Goal: Transaction & Acquisition: Purchase product/service

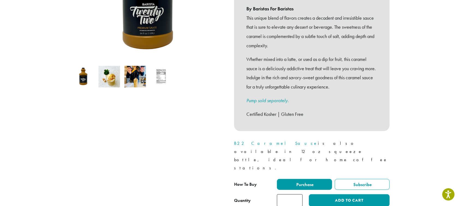
scroll to position [145, 0]
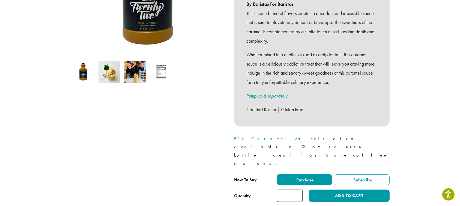
click at [262, 135] on link "B22 Caramel Sauce" at bounding box center [276, 138] width 84 height 6
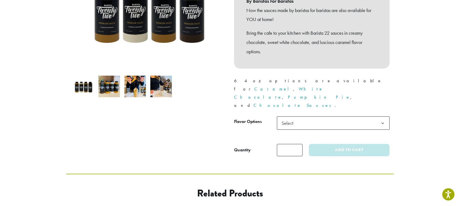
scroll to position [145, 0]
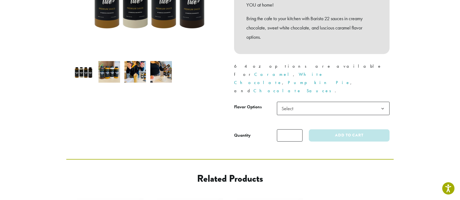
click at [312, 102] on span "Select" at bounding box center [333, 108] width 113 height 13
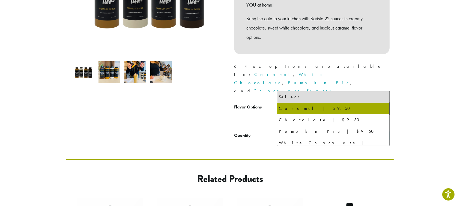
select select "*******"
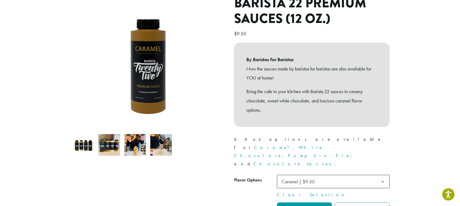
scroll to position [109, 0]
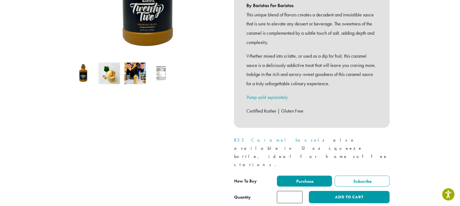
scroll to position [155, 0]
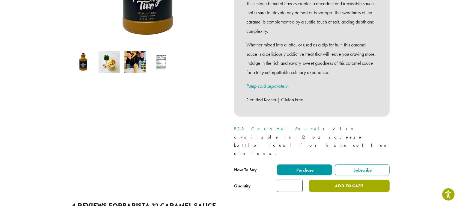
click at [341, 179] on button "Add to cart" at bounding box center [349, 185] width 81 height 12
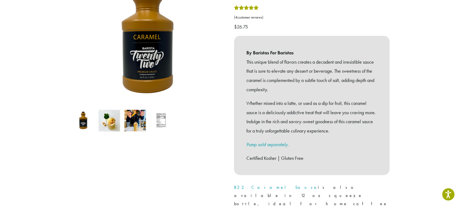
scroll to position [145, 0]
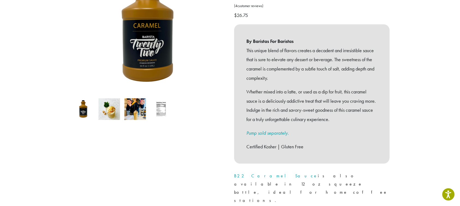
click at [265, 129] on link "Pump sold separately." at bounding box center [267, 132] width 42 height 6
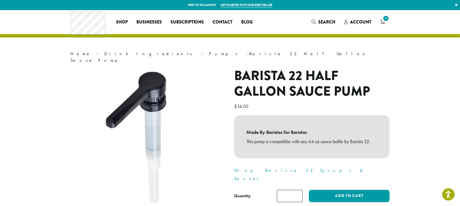
scroll to position [36, 0]
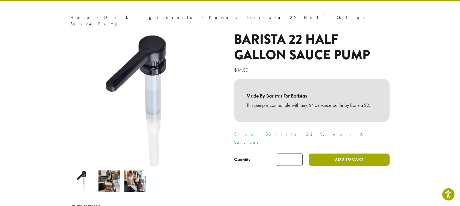
click at [348, 153] on button "Add to cart" at bounding box center [349, 159] width 81 height 12
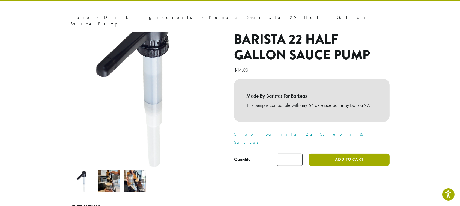
scroll to position [73, 0]
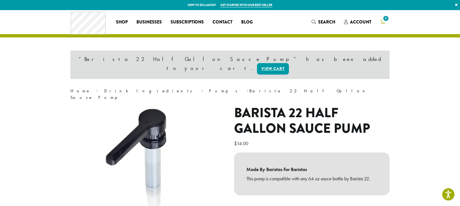
click at [387, 23] on link "2" at bounding box center [382, 21] width 14 height 9
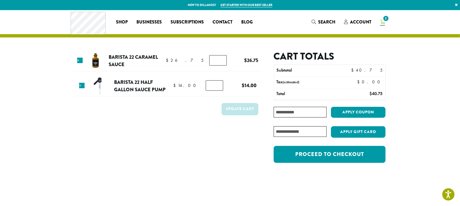
click at [310, 114] on input "Coupon:" at bounding box center [299, 112] width 53 height 11
type input "**********"
click at [340, 115] on button "Apply coupon" at bounding box center [358, 112] width 55 height 11
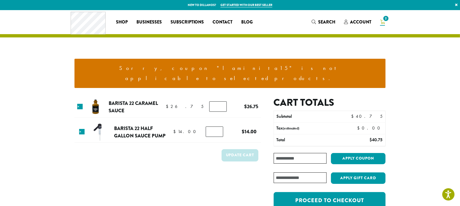
click at [295, 153] on input "Coupon:" at bounding box center [299, 158] width 53 height 11
type input "********"
click at [345, 153] on button "Apply coupon" at bounding box center [358, 158] width 55 height 11
click at [299, 153] on input "Coupon:" at bounding box center [299, 158] width 53 height 11
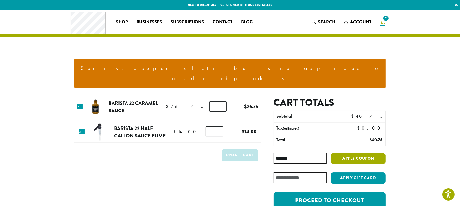
type input "*******"
click at [342, 153] on button "Apply coupon" at bounding box center [358, 158] width 55 height 11
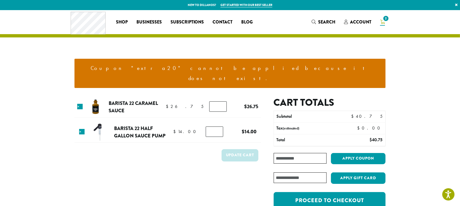
click at [314, 153] on input "Coupon:" at bounding box center [299, 158] width 53 height 11
type input "********"
click at [352, 153] on button "Apply coupon" at bounding box center [358, 158] width 55 height 11
click at [309, 153] on input "Coupon:" at bounding box center [299, 158] width 53 height 11
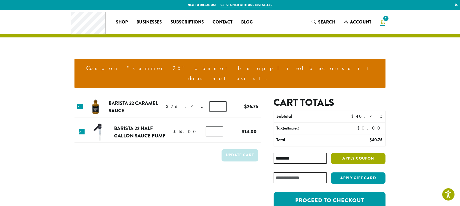
type input "********"
click at [364, 153] on button "Apply coupon" at bounding box center [358, 158] width 55 height 11
click at [284, 153] on input "Coupon:" at bounding box center [299, 158] width 53 height 11
type input "*******"
click at [344, 153] on button "Apply coupon" at bounding box center [358, 158] width 55 height 11
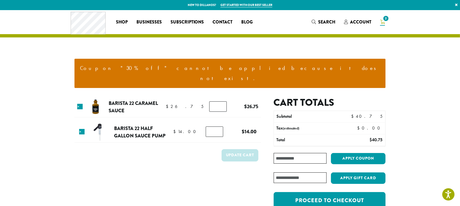
click at [450, 118] on section "Coupon "30% off" cannot be applied because it does not exist. Product Price Qua…" at bounding box center [230, 118] width 460 height 217
click at [212, 126] on input "*" at bounding box center [214, 131] width 17 height 10
type input "*"
click at [234, 149] on button "Update cart" at bounding box center [239, 155] width 37 height 12
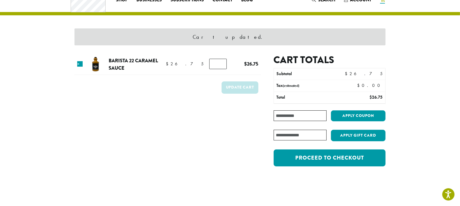
scroll to position [23, 0]
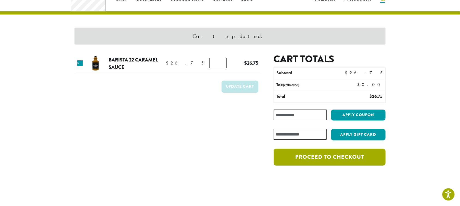
click at [329, 156] on link "Proceed to checkout" at bounding box center [329, 156] width 112 height 17
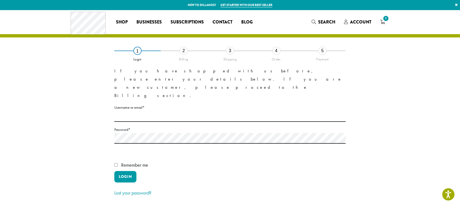
click at [132, 104] on label "Username or email * Required" at bounding box center [229, 107] width 231 height 7
click at [132, 111] on input "Username or email * Required" at bounding box center [229, 116] width 231 height 11
click at [131, 111] on input "Username or email * Required" at bounding box center [229, 116] width 231 height 11
click at [122, 104] on label "Username or email * Required" at bounding box center [229, 107] width 231 height 7
click at [122, 111] on input "Username or email * Required" at bounding box center [229, 116] width 231 height 11
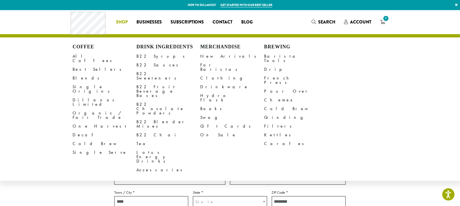
click at [123, 19] on li "Coffee All Coffees Best Sellers Blends Single Origins Dillanos Limited Organic …" at bounding box center [122, 22] width 20 height 9
click at [153, 148] on link "Lotus Energy Drinks" at bounding box center [168, 156] width 64 height 17
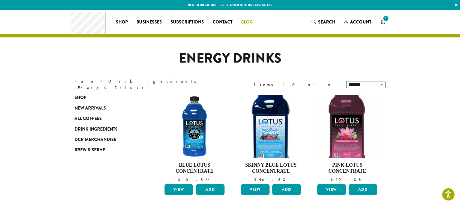
click at [244, 22] on span "Blog" at bounding box center [246, 22] width 11 height 7
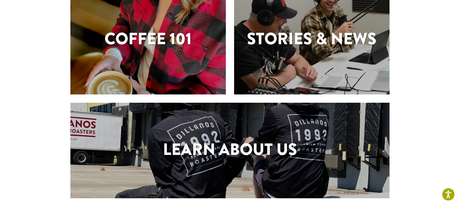
scroll to position [207, 0]
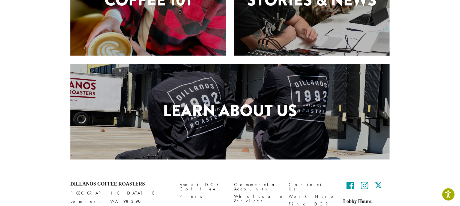
click at [219, 121] on h1 "Learn About Us" at bounding box center [229, 110] width 319 height 25
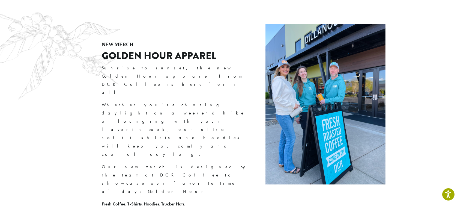
scroll to position [1054, 0]
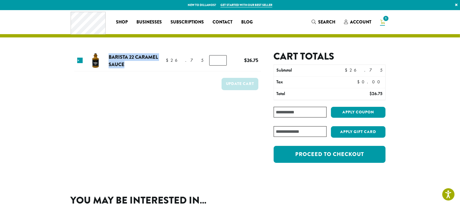
drag, startPoint x: 113, startPoint y: 55, endPoint x: 133, endPoint y: 67, distance: 23.1
click at [133, 67] on tr "× Barista 22 Caramel Sauce $ 26.75 $ 26.75 Barista 22 Caramel Sauce quantity * …" at bounding box center [167, 60] width 186 height 21
copy link "Barista 22 Caramel Sauce"
click at [137, 119] on form "Product Price Quantity Subtotal × Barista 22 Caramel Sauce $ 26.75 $ 26.75 Bari…" at bounding box center [167, 109] width 186 height 118
click at [131, 55] on link "Barista 22 Caramel Sauce" at bounding box center [133, 60] width 49 height 15
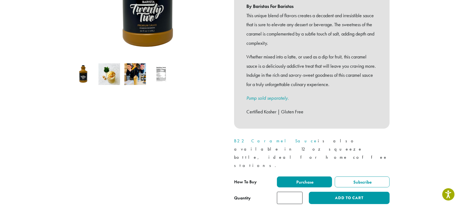
scroll to position [145, 0]
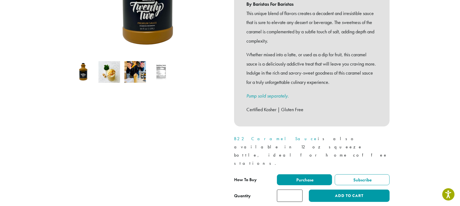
click at [261, 92] on link "Pump sold separately." at bounding box center [267, 95] width 42 height 6
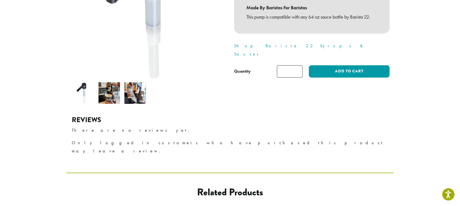
scroll to position [73, 0]
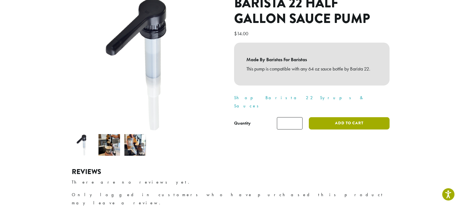
click at [357, 117] on button "Add to cart" at bounding box center [349, 123] width 81 height 12
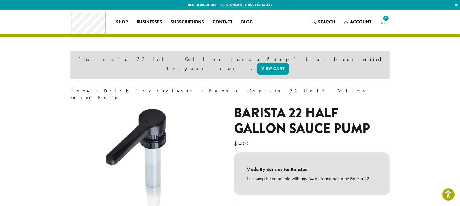
click at [384, 20] on span "2" at bounding box center [385, 18] width 7 height 7
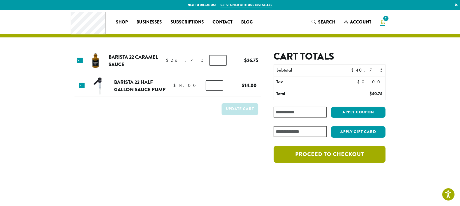
click at [338, 150] on link "Proceed to checkout" at bounding box center [329, 154] width 112 height 17
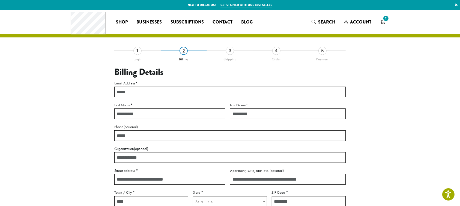
click at [156, 97] on input "Email Address *" at bounding box center [229, 91] width 231 height 11
type input "**********"
type input "*****"
type input "******"
type input "**********"
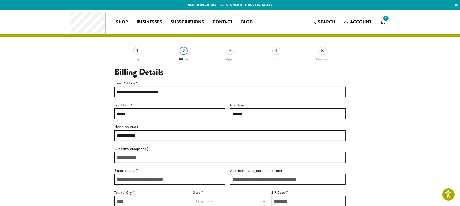
type input "**********"
select select "**"
type input "*****"
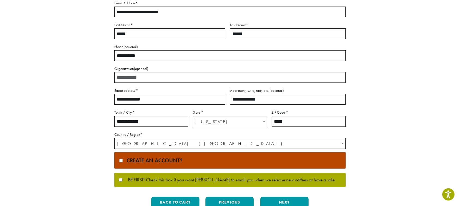
scroll to position [47, 0]
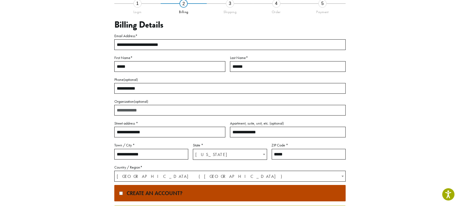
drag, startPoint x: 150, startPoint y: 88, endPoint x: 93, endPoint y: 88, distance: 56.4
click at [93, 88] on div "**********" at bounding box center [229, 124] width 311 height 242
type input "**********"
drag, startPoint x: 271, startPoint y: 132, endPoint x: 210, endPoint y: 132, distance: 60.8
click at [210, 132] on div "**********" at bounding box center [229, 106] width 231 height 148
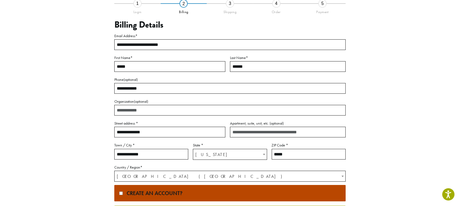
click at [72, 146] on div "**********" at bounding box center [229, 110] width 327 height 295
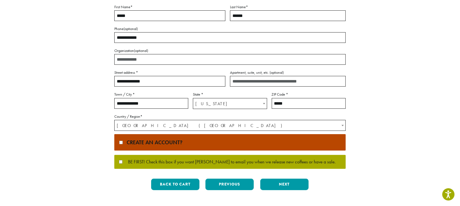
scroll to position [120, 0]
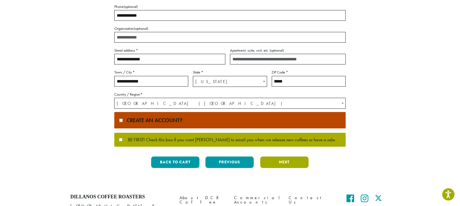
click at [286, 165] on button "Next" at bounding box center [284, 161] width 48 height 11
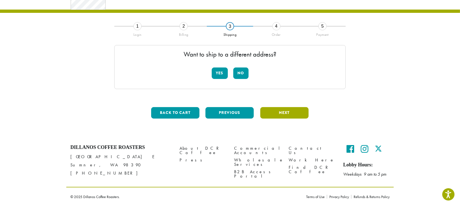
scroll to position [24, 0]
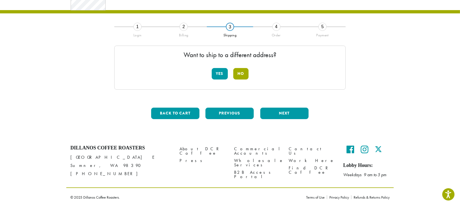
click at [235, 73] on button "No" at bounding box center [240, 73] width 15 height 11
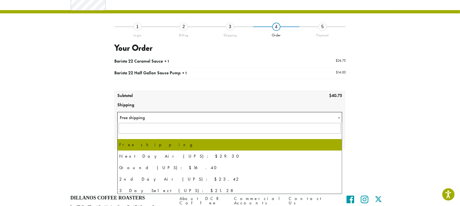
click at [336, 117] on span at bounding box center [338, 117] width 5 height 11
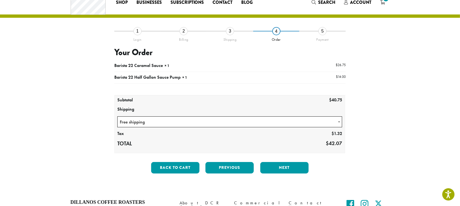
scroll to position [36, 0]
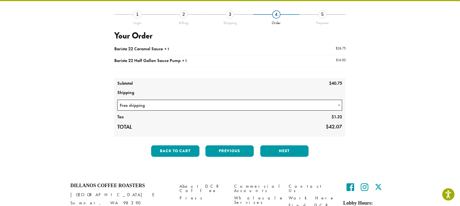
click at [338, 106] on b at bounding box center [339, 104] width 2 height 1
click at [288, 149] on button "Next" at bounding box center [284, 150] width 48 height 11
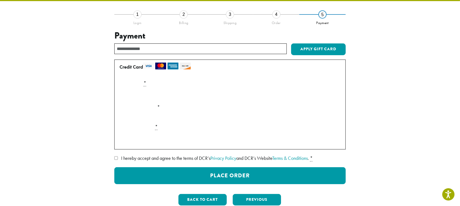
click at [184, 13] on div "2" at bounding box center [183, 14] width 8 height 8
click at [270, 197] on button "Previous" at bounding box center [257, 199] width 48 height 11
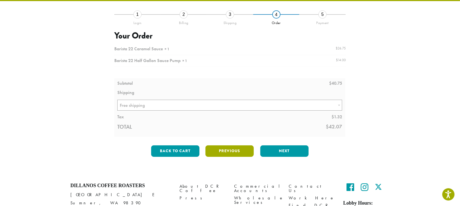
click at [215, 150] on button "Previous" at bounding box center [229, 150] width 48 height 11
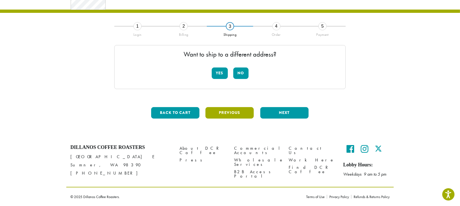
scroll to position [24, 0]
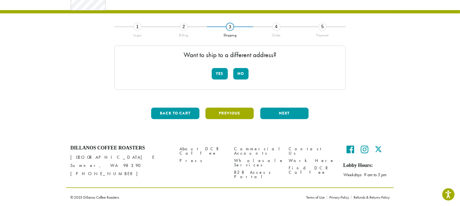
click at [234, 115] on button "Previous" at bounding box center [229, 112] width 48 height 11
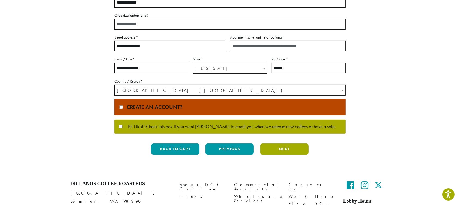
click at [277, 148] on button "Next" at bounding box center [284, 148] width 48 height 11
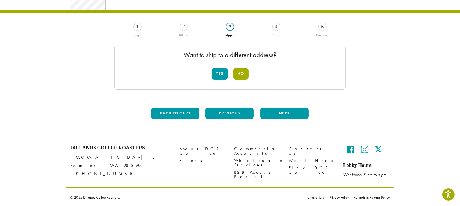
click at [241, 74] on button "No" at bounding box center [240, 73] width 15 height 11
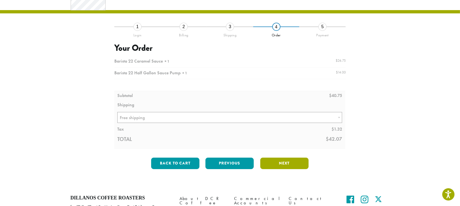
click at [281, 165] on button "Next" at bounding box center [284, 162] width 48 height 11
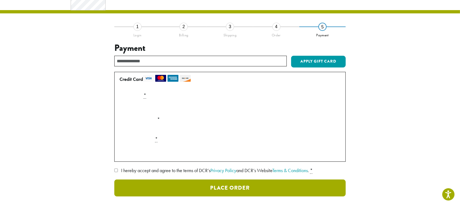
click at [225, 185] on button "Place Order" at bounding box center [229, 187] width 231 height 17
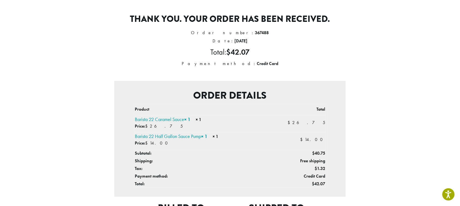
scroll to position [50, 0]
